Goal: Find specific page/section: Find specific page/section

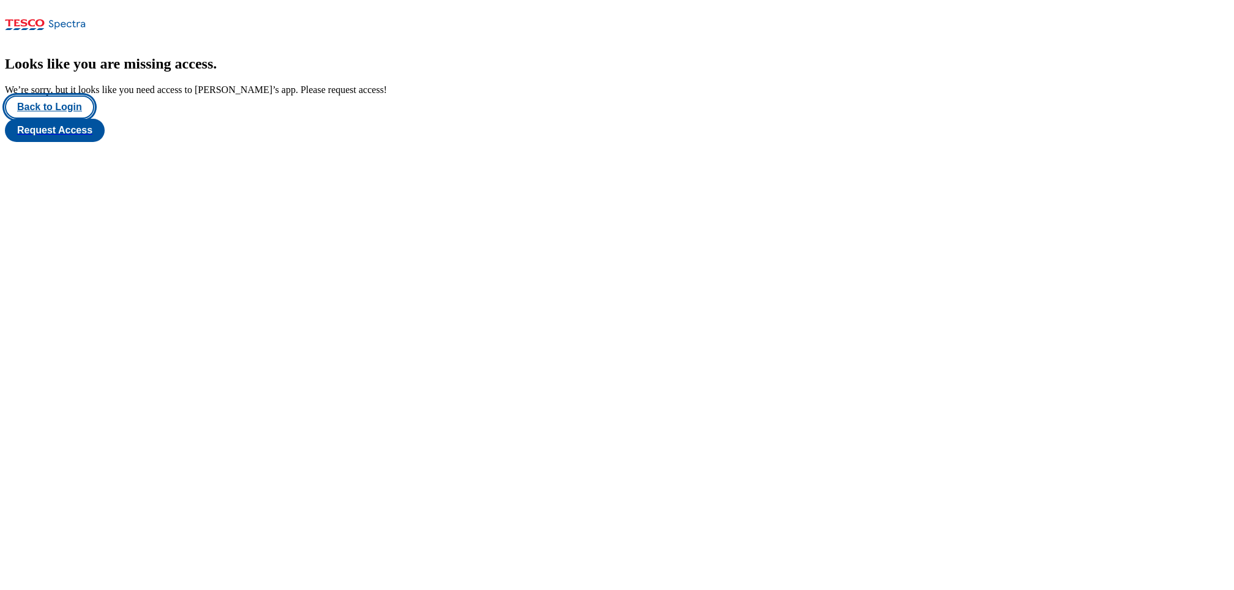
click at [72, 119] on button "Back to Login" at bounding box center [49, 106] width 89 height 23
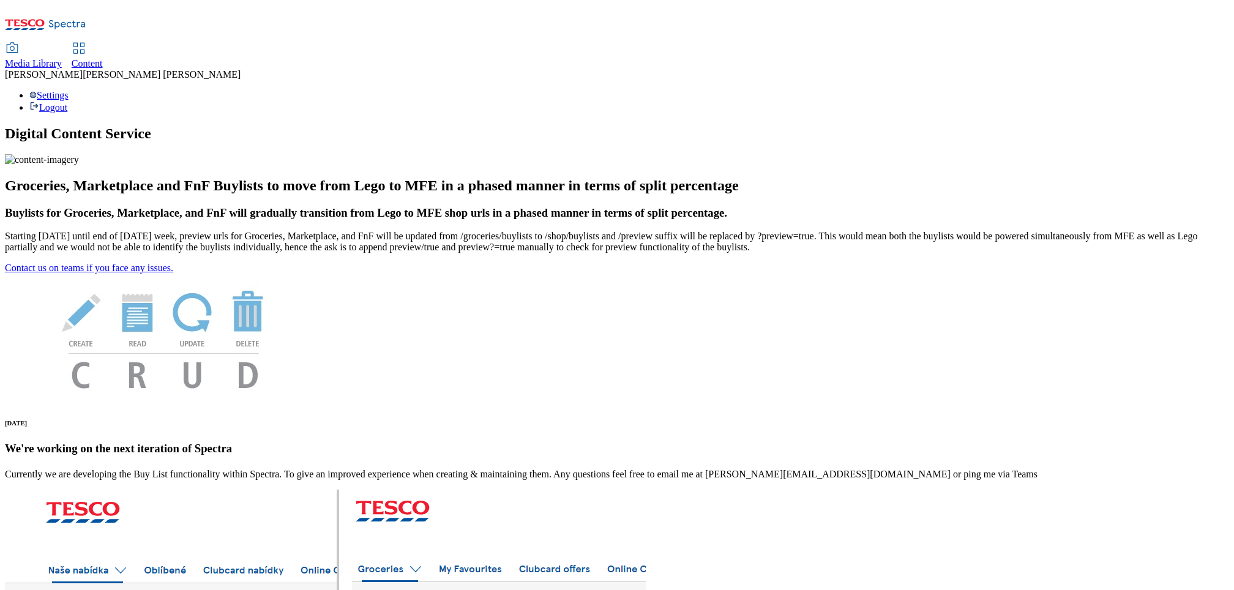
click at [103, 58] on span "Content" at bounding box center [87, 63] width 31 height 10
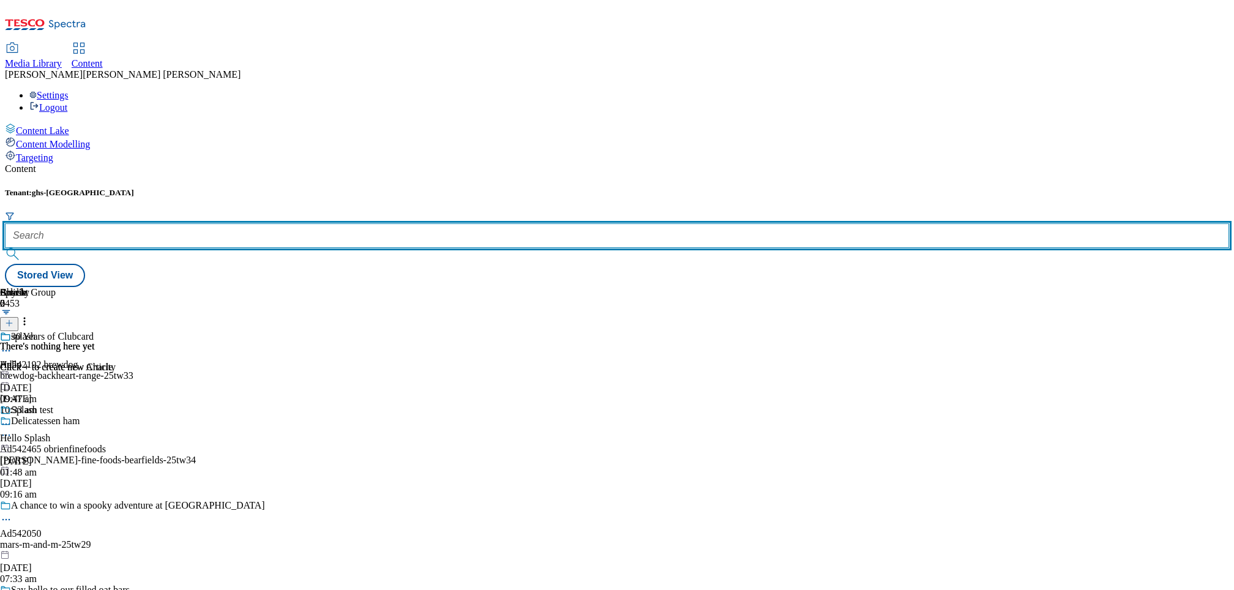
click at [273, 223] on input "text" at bounding box center [617, 235] width 1224 height 24
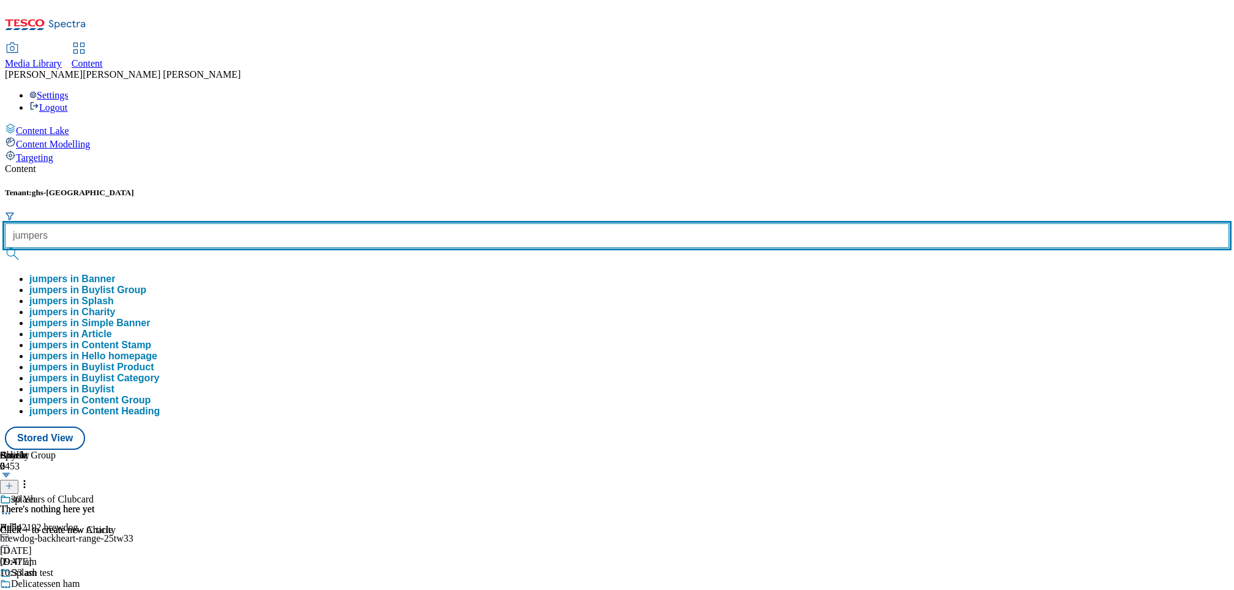
click at [248, 223] on input "jumpers" at bounding box center [617, 235] width 1224 height 24
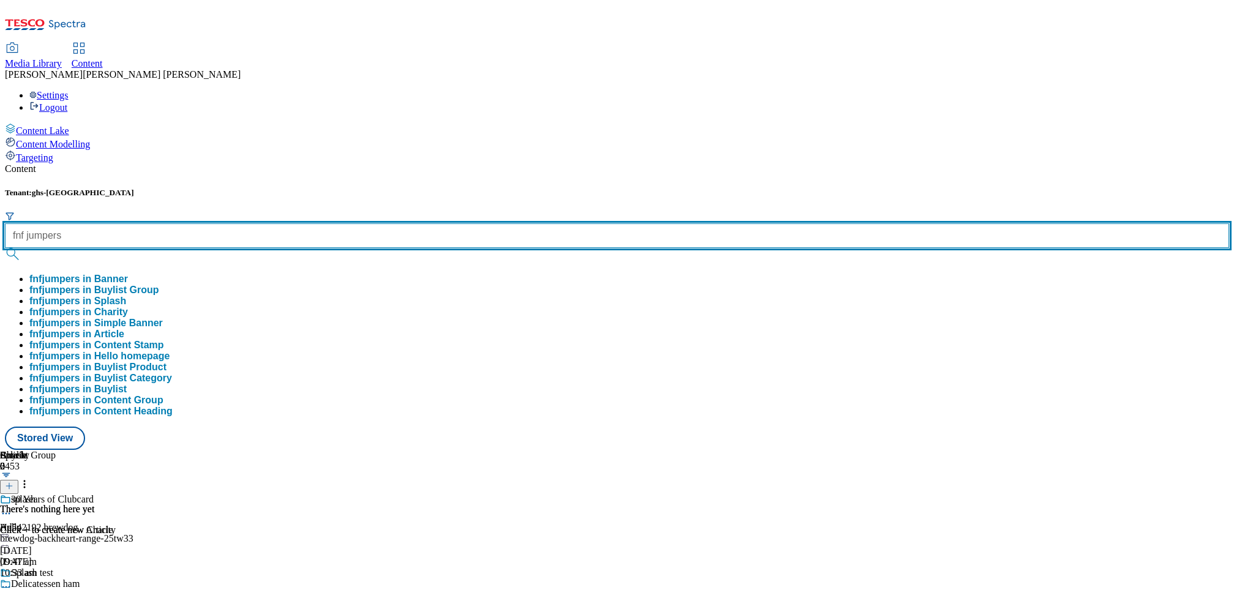
type input "fnf jumpers"
click at [5, 248] on button "submit" at bounding box center [13, 254] width 17 height 12
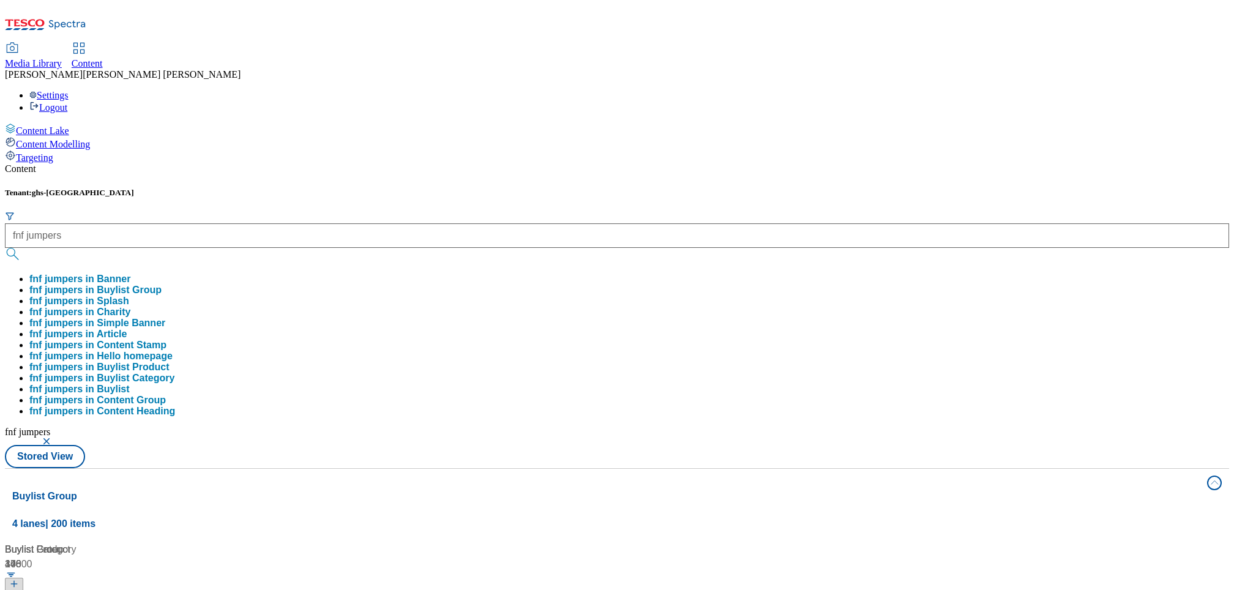
click at [1105, 542] on div "Buylist Group 44 fnf-test fnf-test / fnf-test [DATE] 03:27 am Linen fnf-linen /…" at bounding box center [616, 542] width 1209 height 0
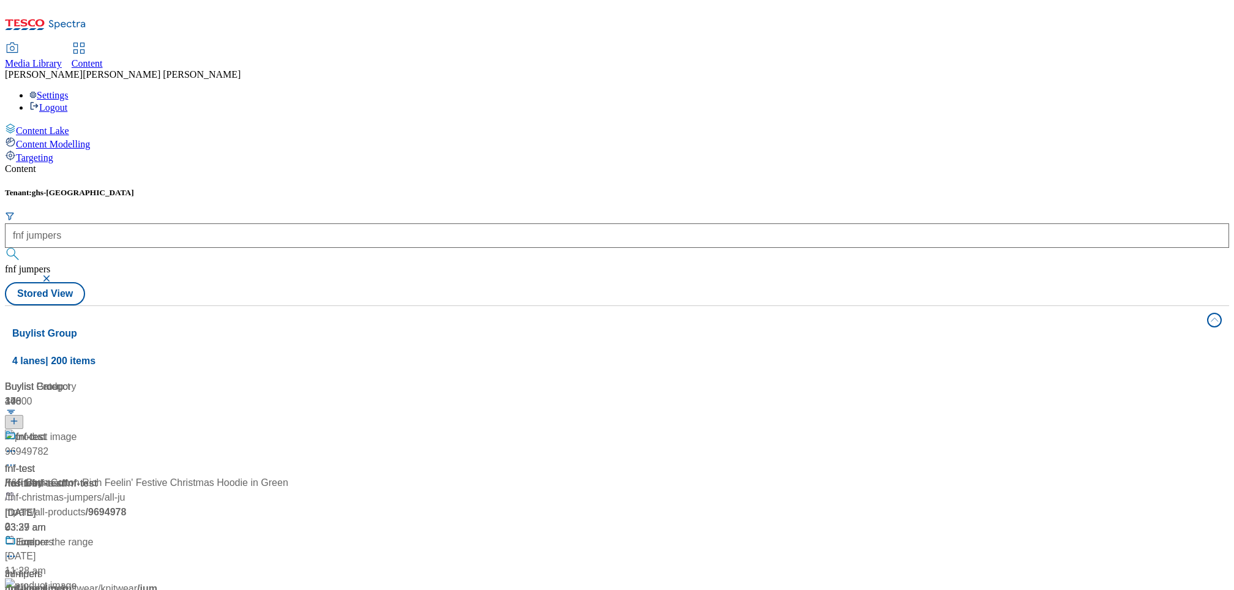
scroll to position [711, 0]
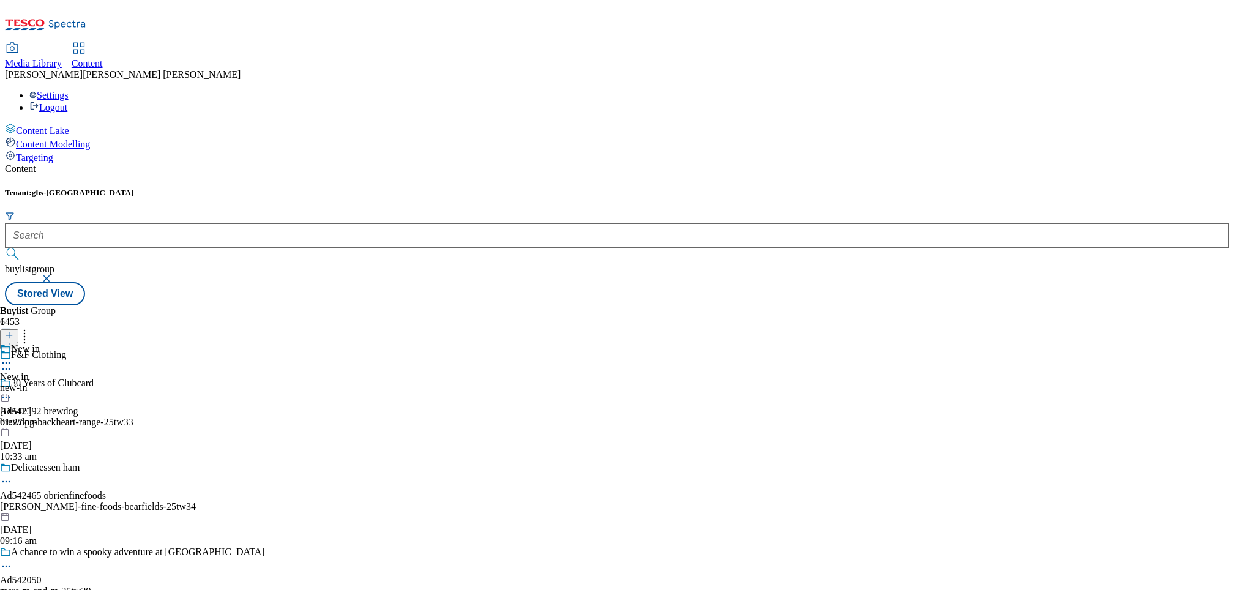
scroll to position [982, 0]
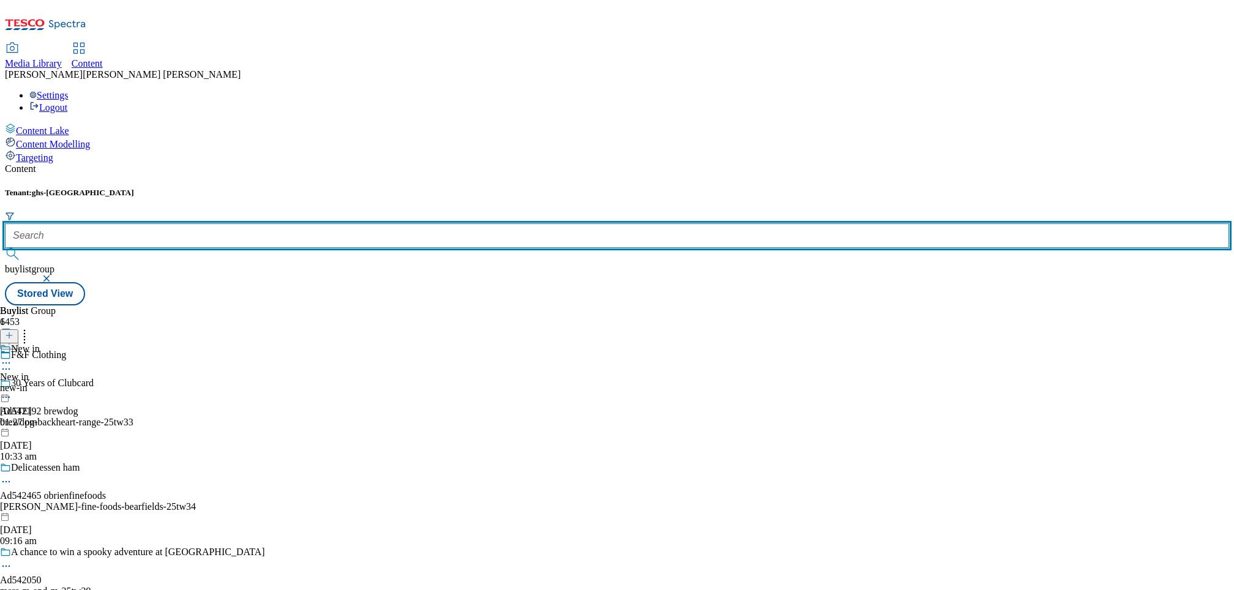
click at [271, 223] on input "text" at bounding box center [617, 235] width 1224 height 24
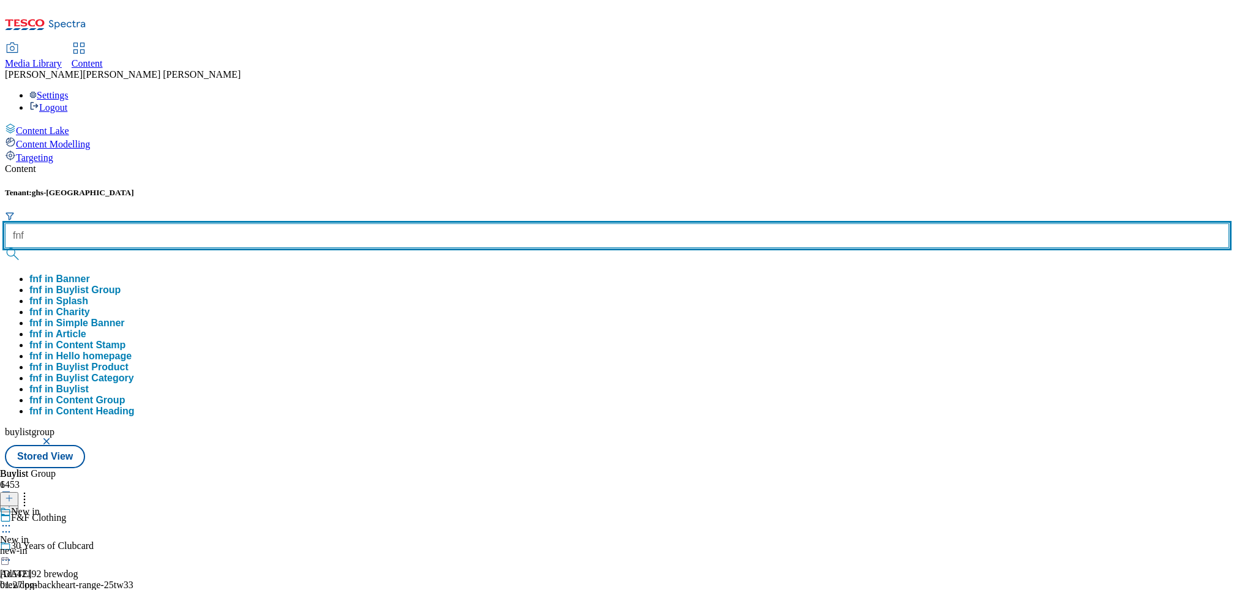
type input "fnf"
click at [5, 248] on button "submit" at bounding box center [13, 254] width 17 height 12
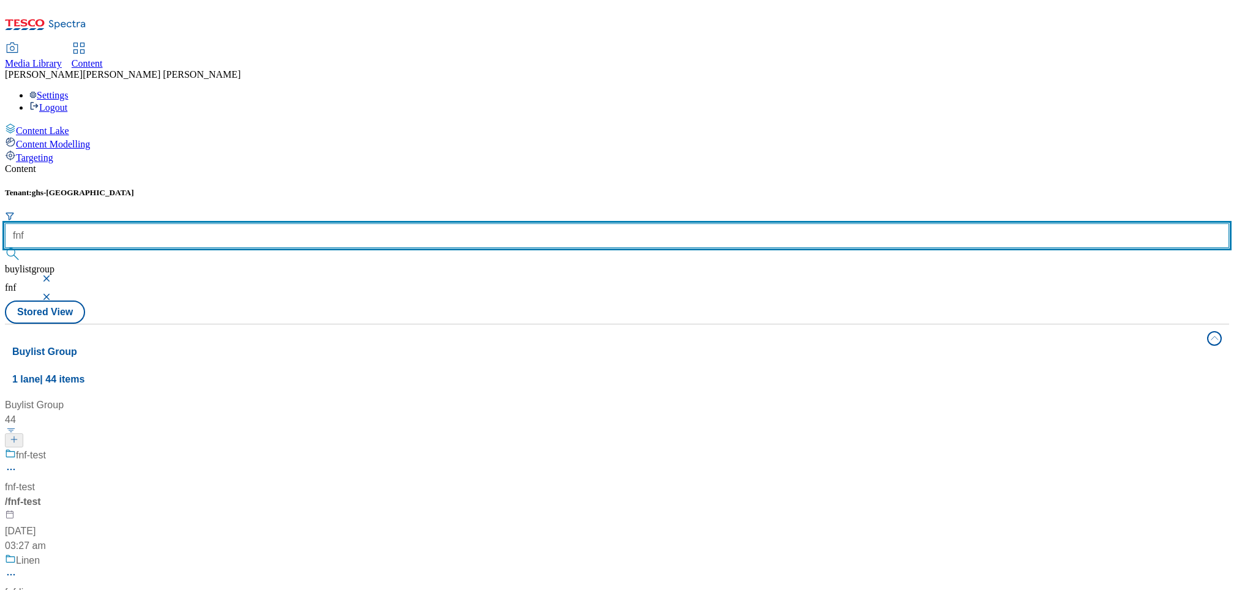
scroll to position [2375, 0]
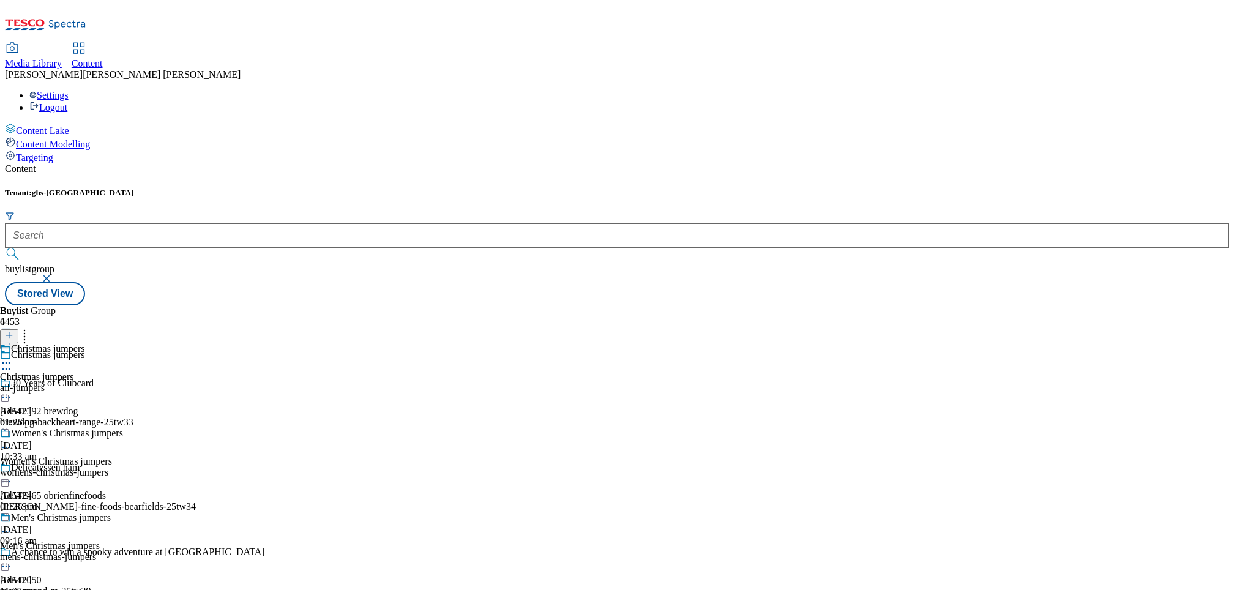
scroll to position [116, 0]
click at [100, 540] on div "Men's Christmas jumpers" at bounding box center [50, 545] width 100 height 11
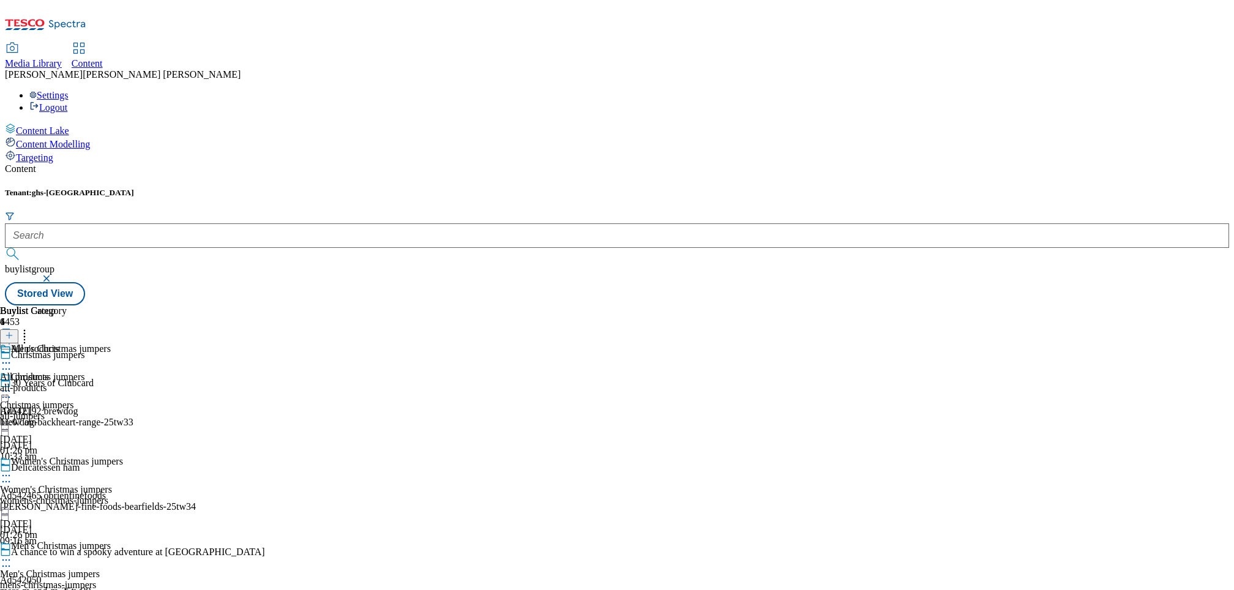
click at [67, 383] on div "all-products" at bounding box center [33, 388] width 67 height 11
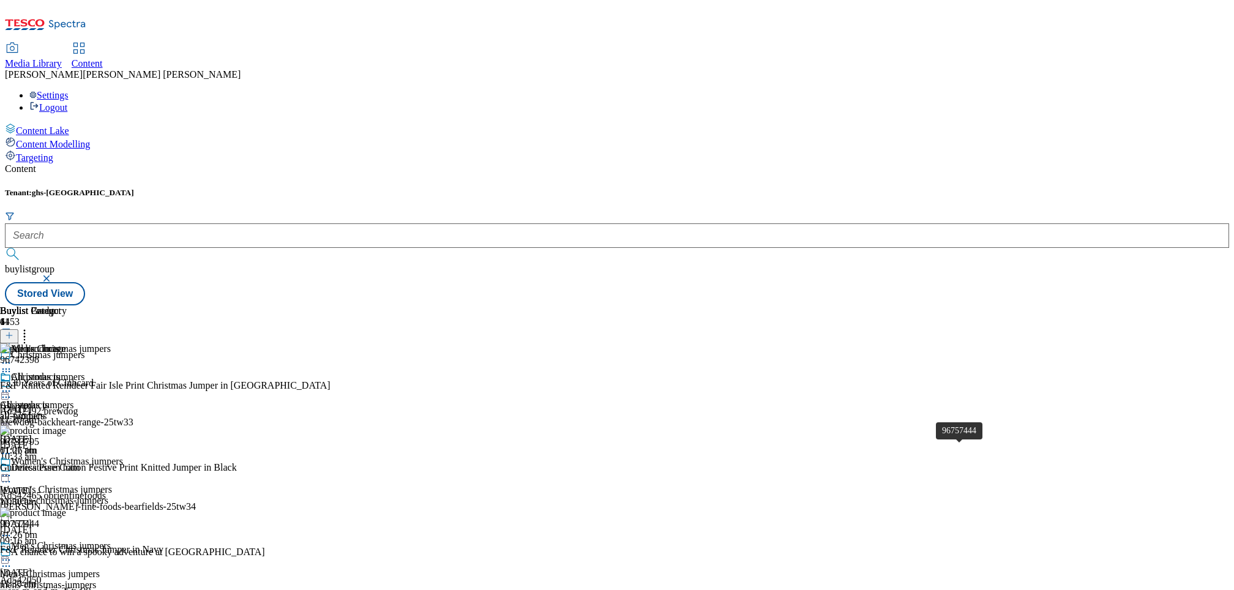
scroll to position [200, 0]
click at [330, 555] on div at bounding box center [165, 555] width 330 height 0
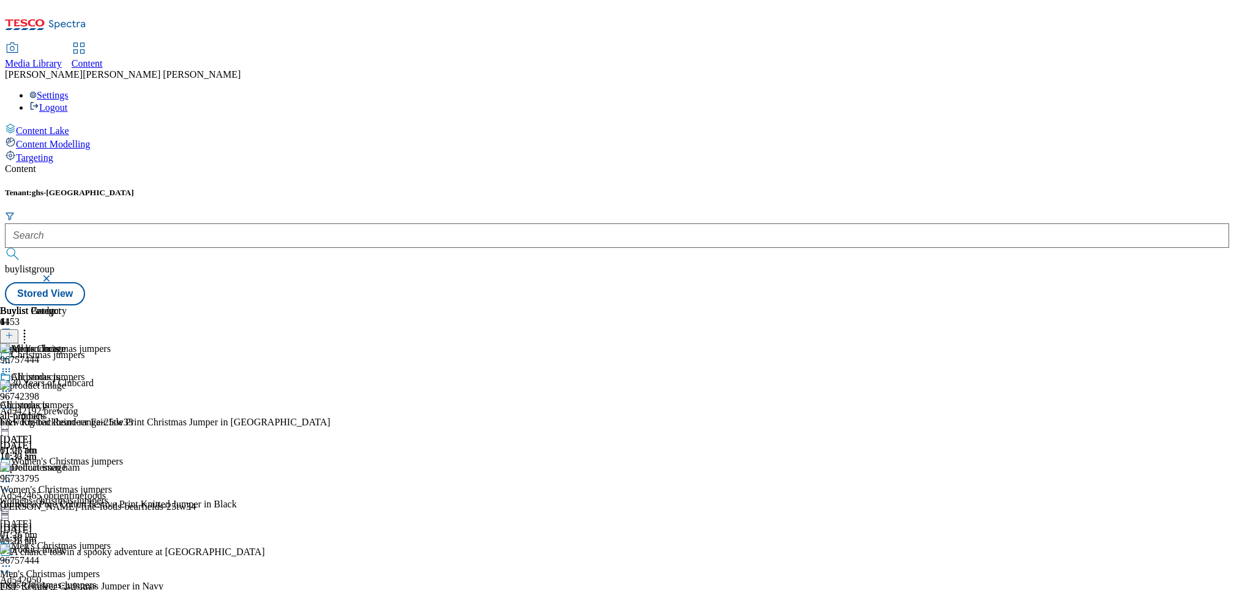
click at [12, 385] on icon at bounding box center [6, 391] width 12 height 12
click at [102, 497] on span "Open Preview Url" at bounding box center [70, 501] width 64 height 9
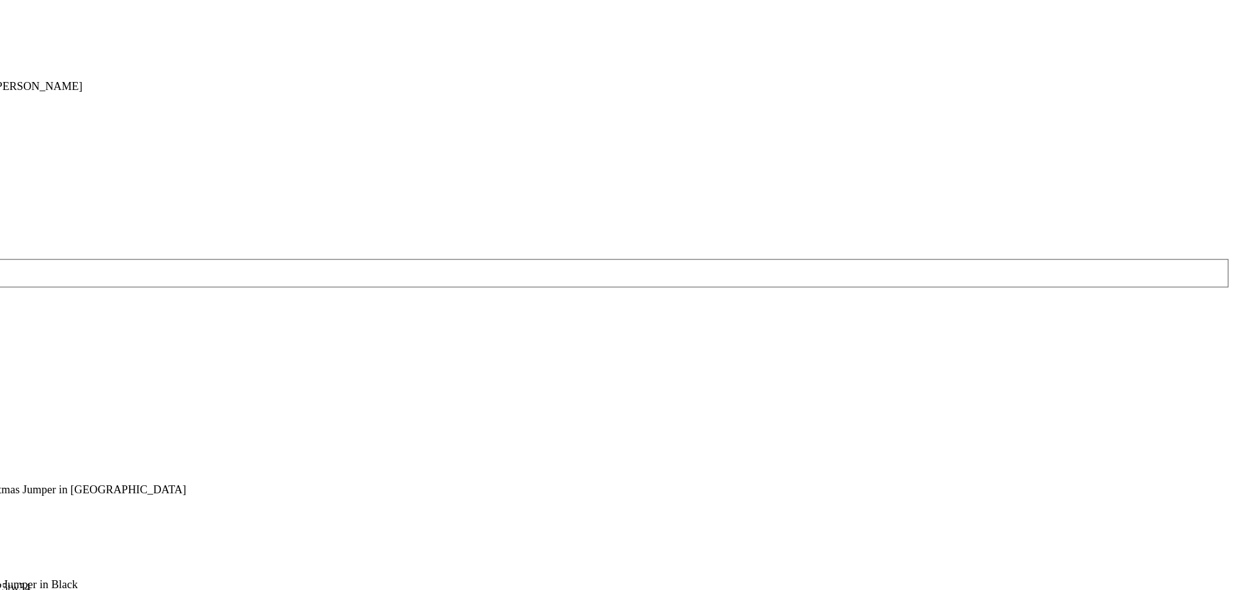
click at [67, 371] on div "All products All products all-products [DATE] 11:07 am" at bounding box center [33, 413] width 67 height 84
